Goal: Check status: Check status

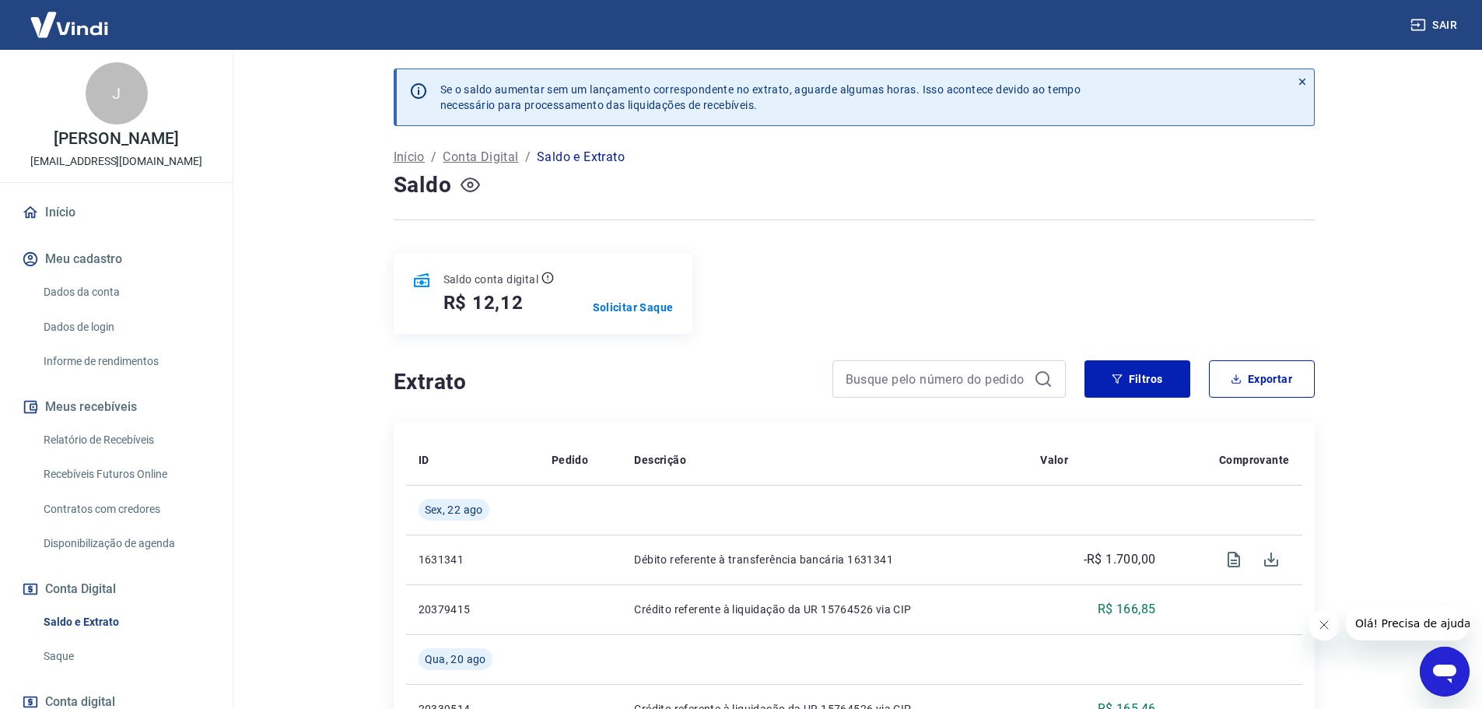
click at [464, 184] on icon "button" at bounding box center [469, 184] width 19 height 19
